Goal: Book appointment/travel/reservation

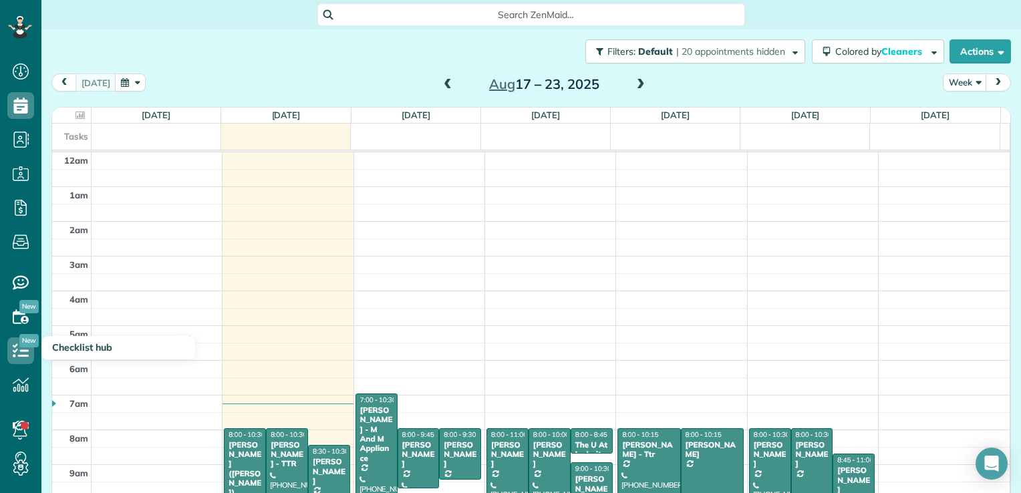
scroll to position [242, 0]
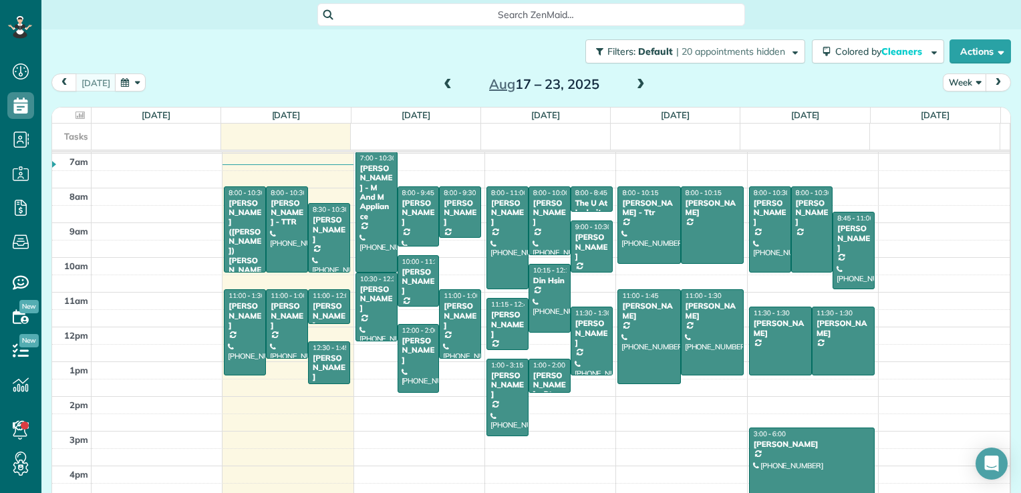
click at [440, 87] on span at bounding box center [447, 85] width 15 height 12
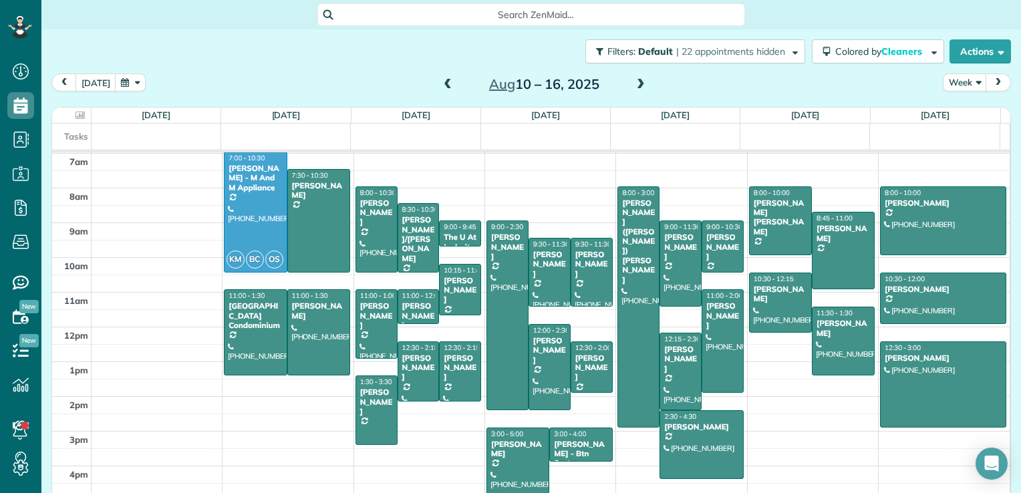
click at [635, 86] on span at bounding box center [640, 85] width 15 height 12
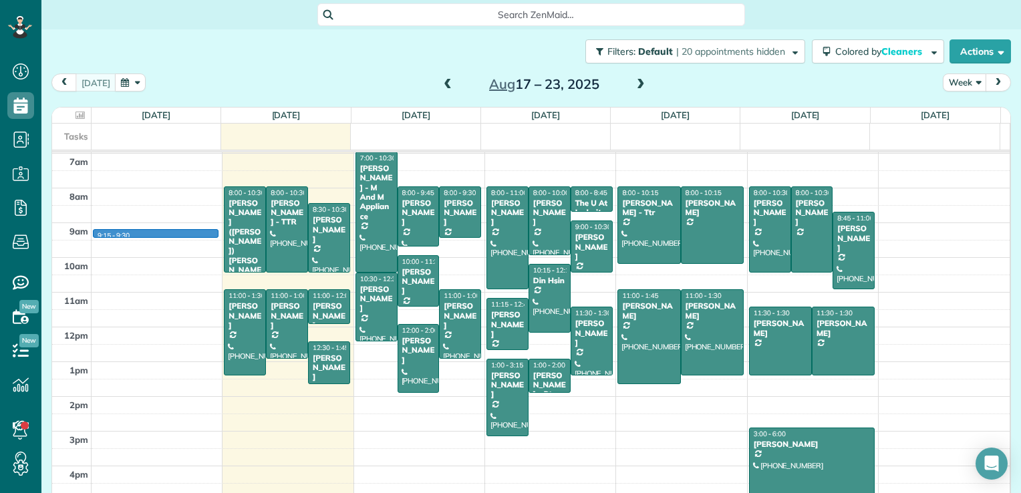
click at [216, 233] on td at bounding box center [551, 231] width 919 height 17
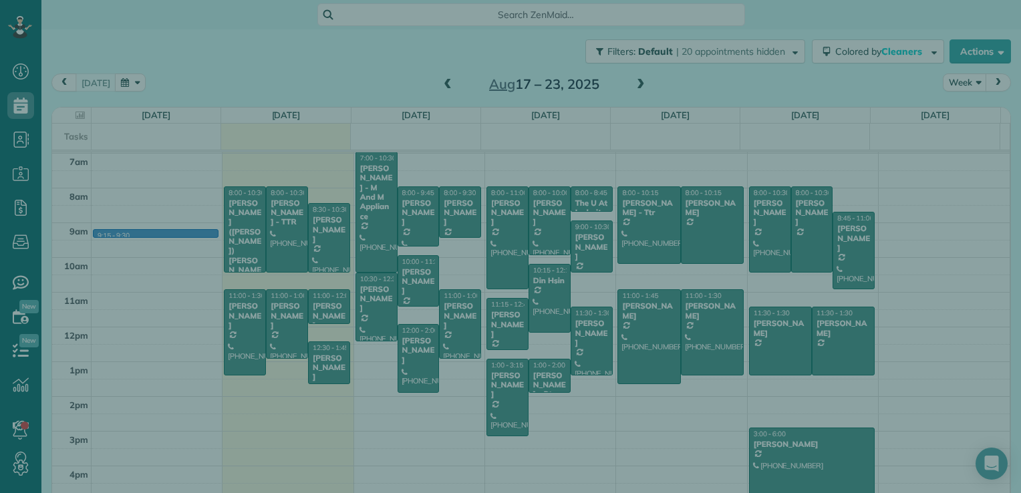
click at [236, 223] on div "Cancel New appointment Select a contact Add new" at bounding box center [510, 246] width 1021 height 493
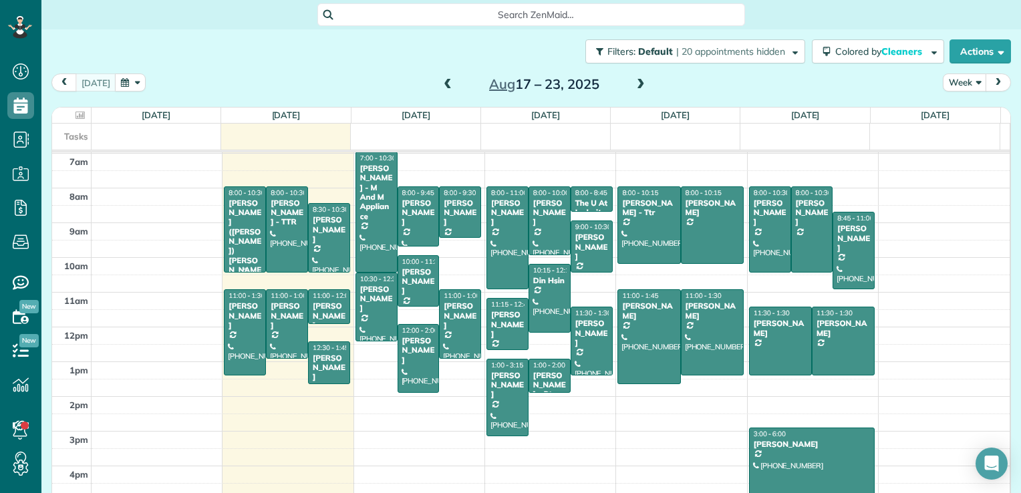
click at [247, 241] on div at bounding box center [244, 229] width 41 height 85
